Goal: Use online tool/utility

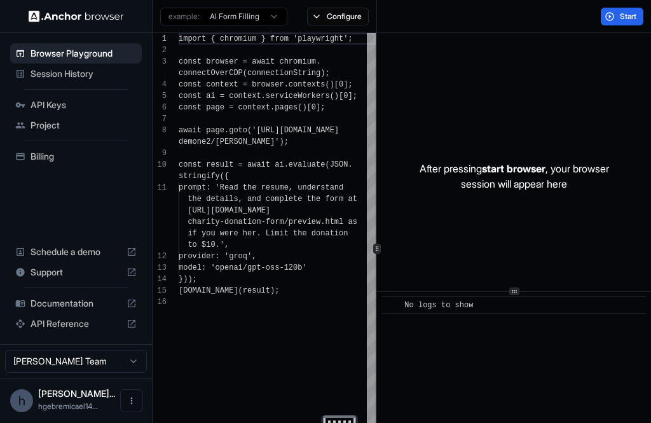
scroll to position [92, 0]
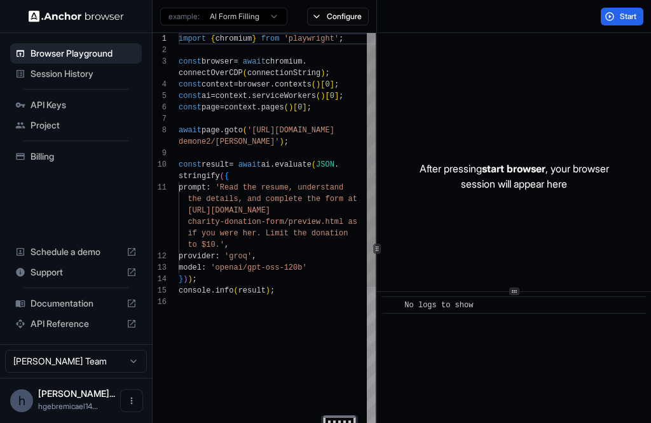
scroll to position [92, 0]
